Goal: Book appointment/travel/reservation

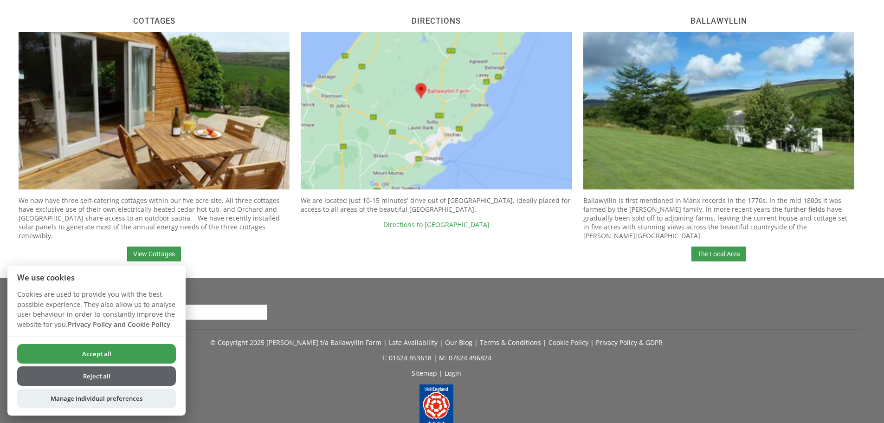
scroll to position [417, 0]
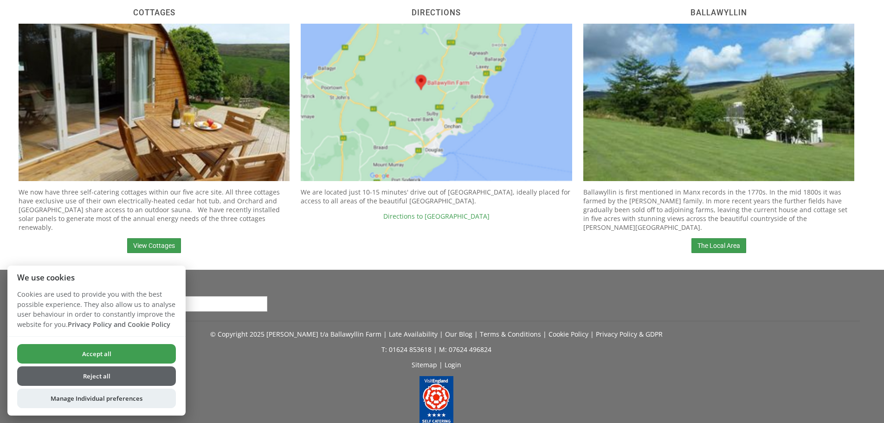
click at [129, 350] on button "Accept all" at bounding box center [96, 353] width 159 height 19
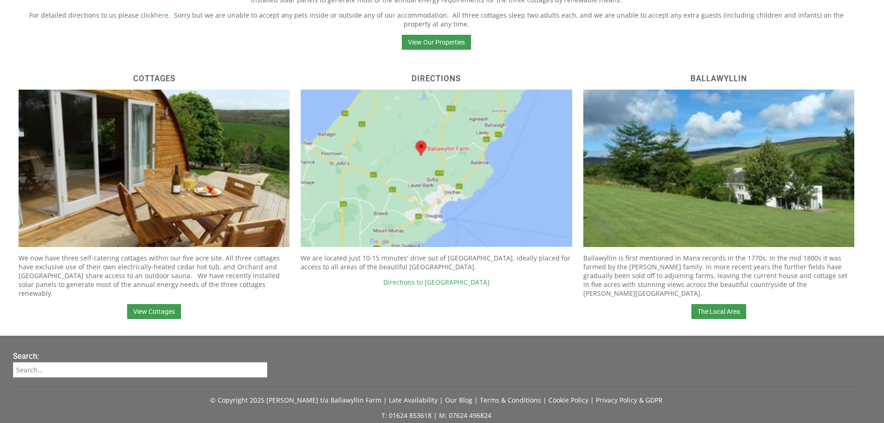
scroll to position [325, 0]
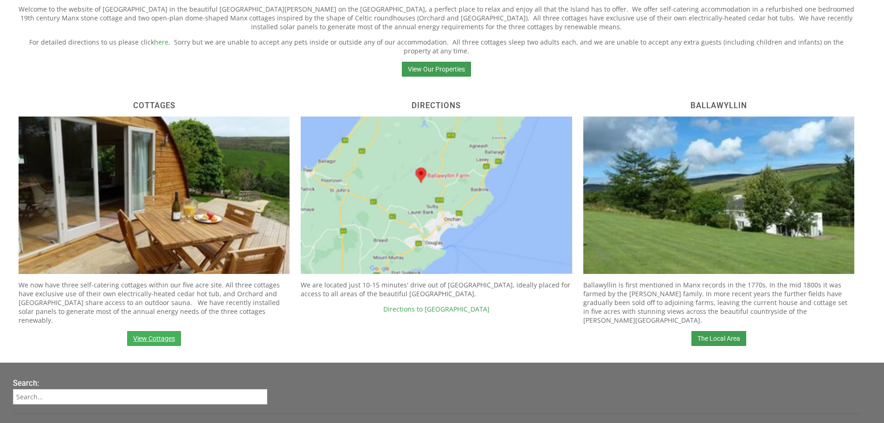
click at [167, 333] on link "View Cottages" at bounding box center [154, 338] width 54 height 15
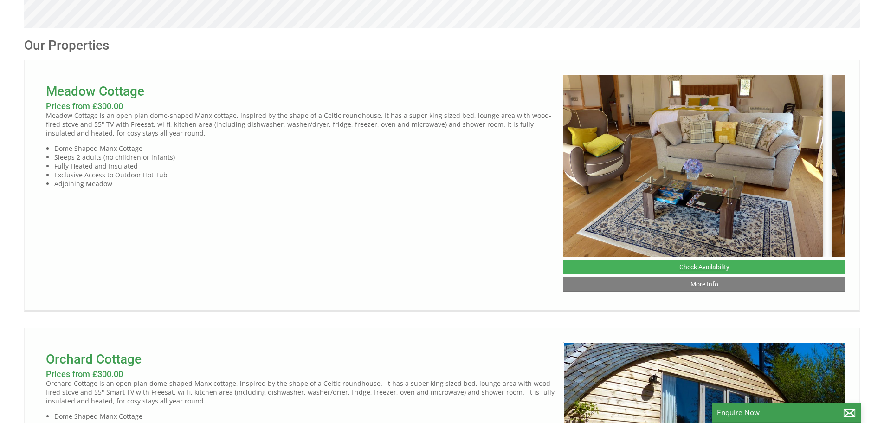
scroll to position [0, 2334]
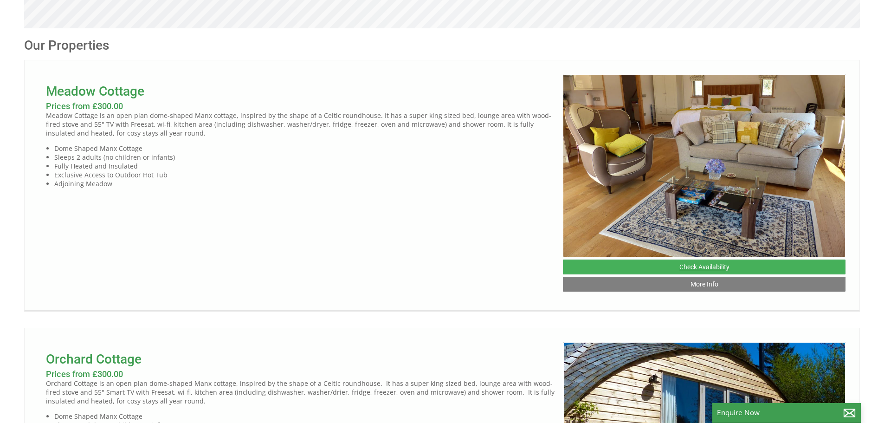
click at [759, 274] on link "Check Availability" at bounding box center [704, 266] width 282 height 15
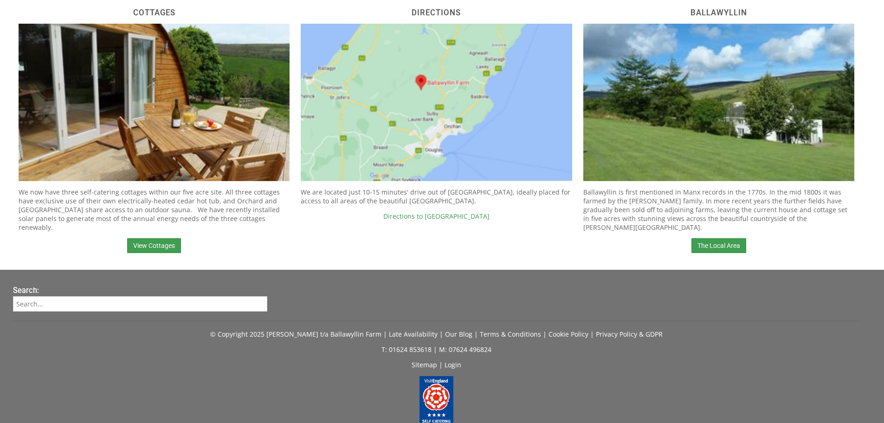
scroll to position [325, 0]
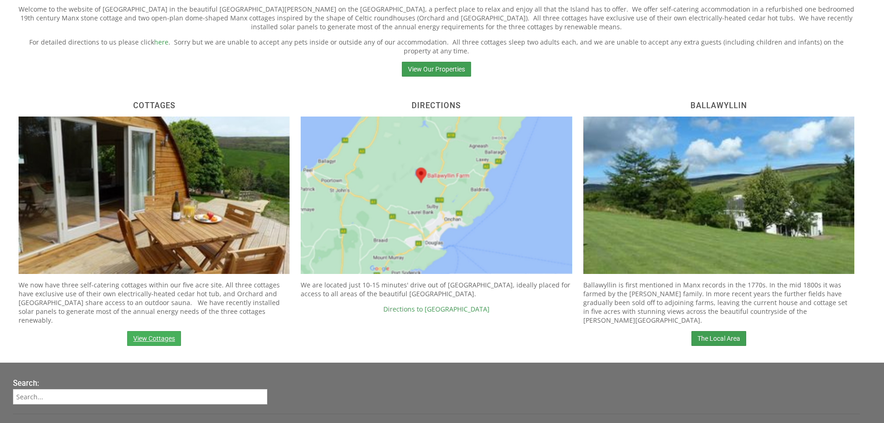
click at [158, 332] on link "View Cottages" at bounding box center [154, 338] width 54 height 15
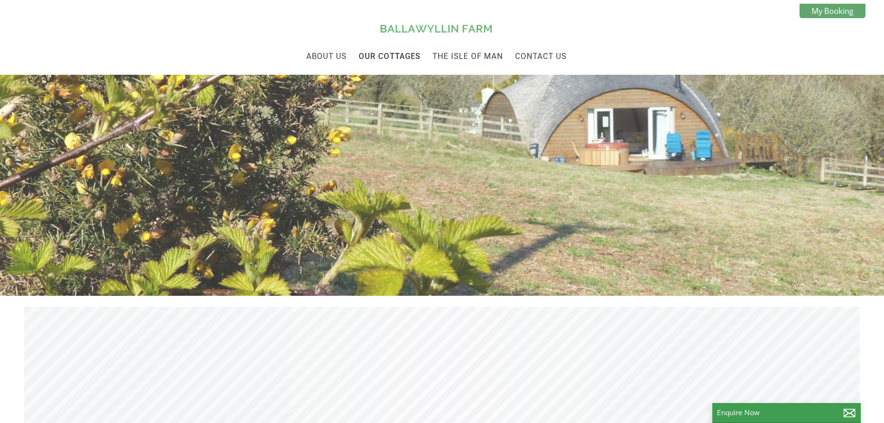
scroll to position [0, 8]
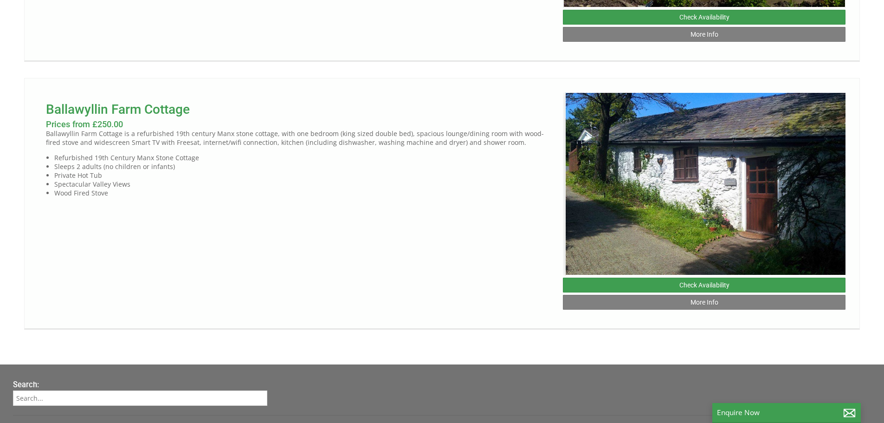
scroll to position [0, 8]
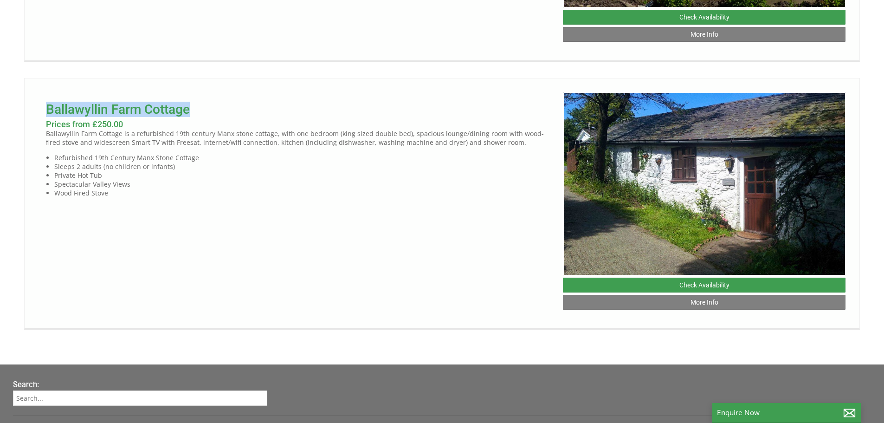
drag, startPoint x: 39, startPoint y: 121, endPoint x: 191, endPoint y: 134, distance: 151.8
click at [191, 134] on div "Ballawyllin Farm Cottage Prices from £250.00 Ballawyllin Farm Cottage is a refu…" at bounding box center [300, 144] width 524 height 105
copy link "Ballawyllin Farm Cottage"
